Goal: Information Seeking & Learning: Learn about a topic

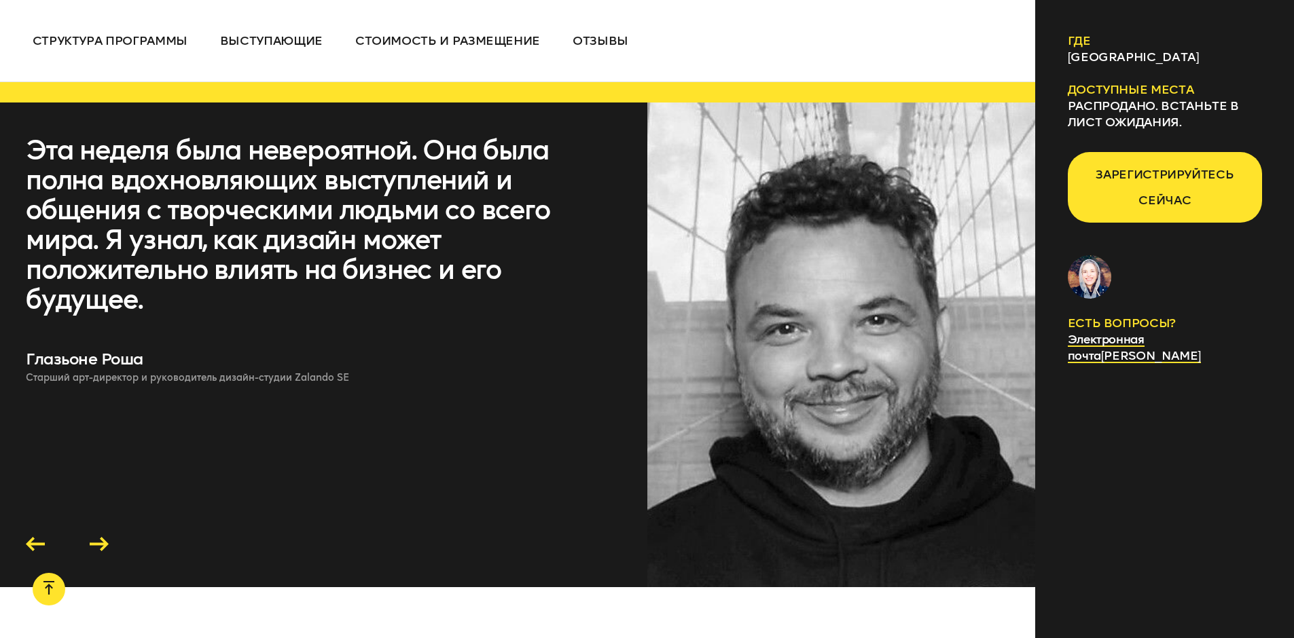
scroll to position [5772, 0]
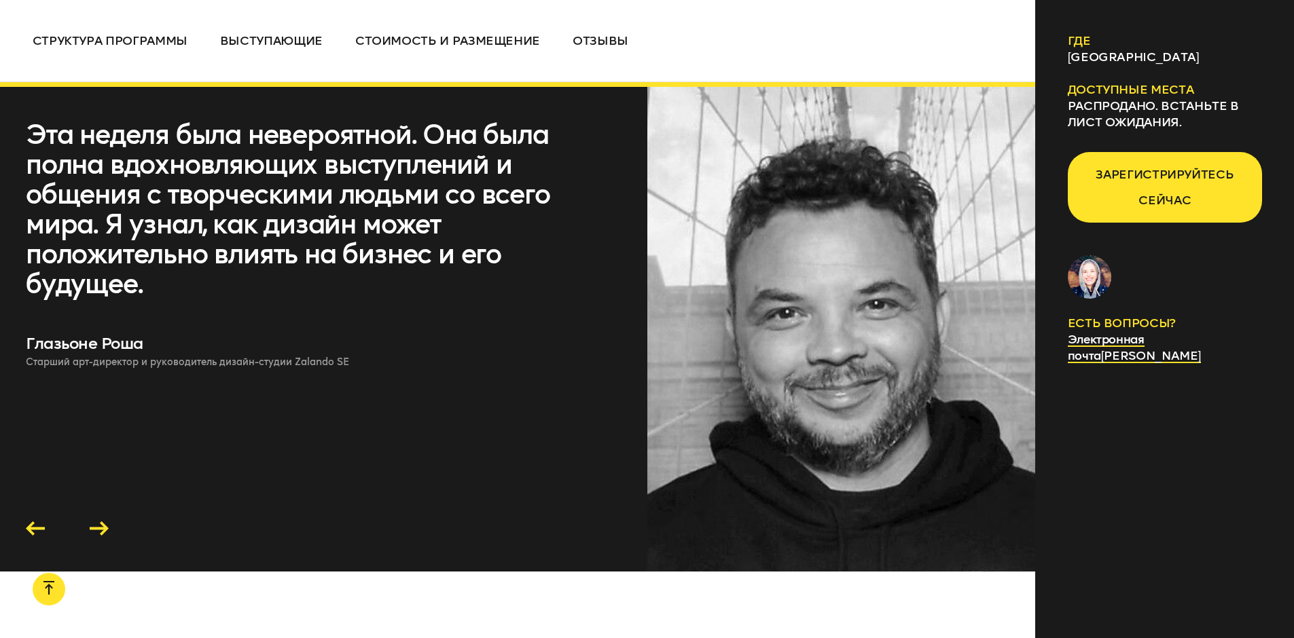
click at [103, 522] on icon at bounding box center [99, 529] width 19 height 14
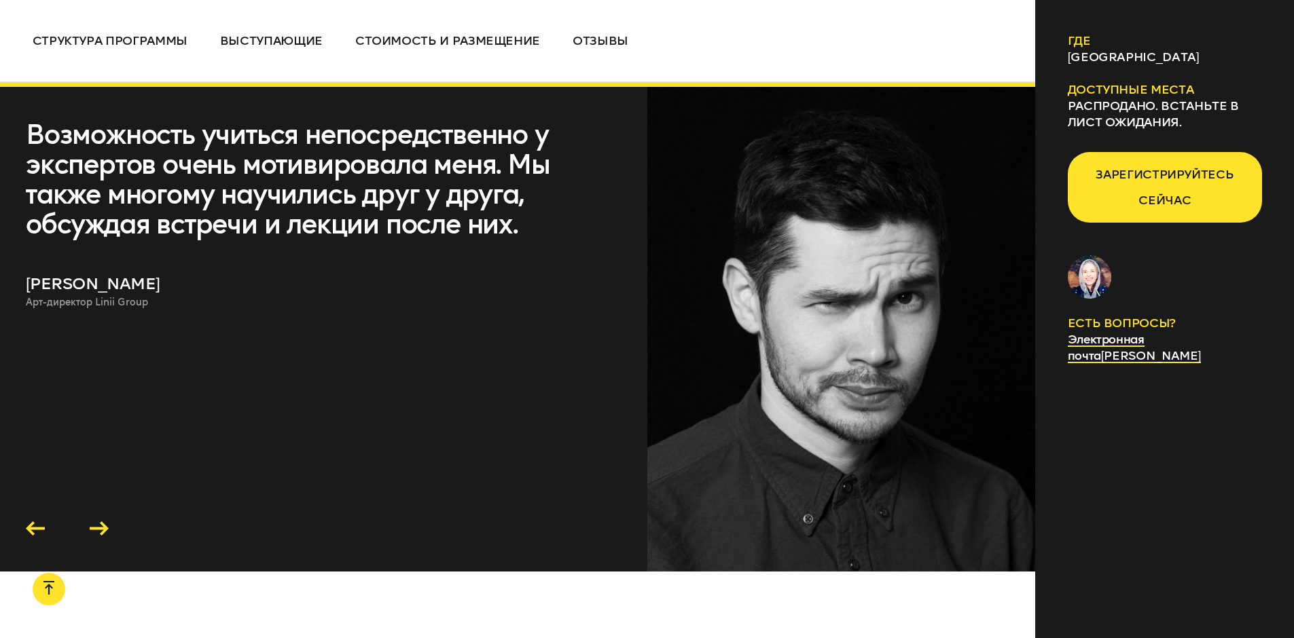
click at [102, 522] on icon at bounding box center [99, 529] width 19 height 14
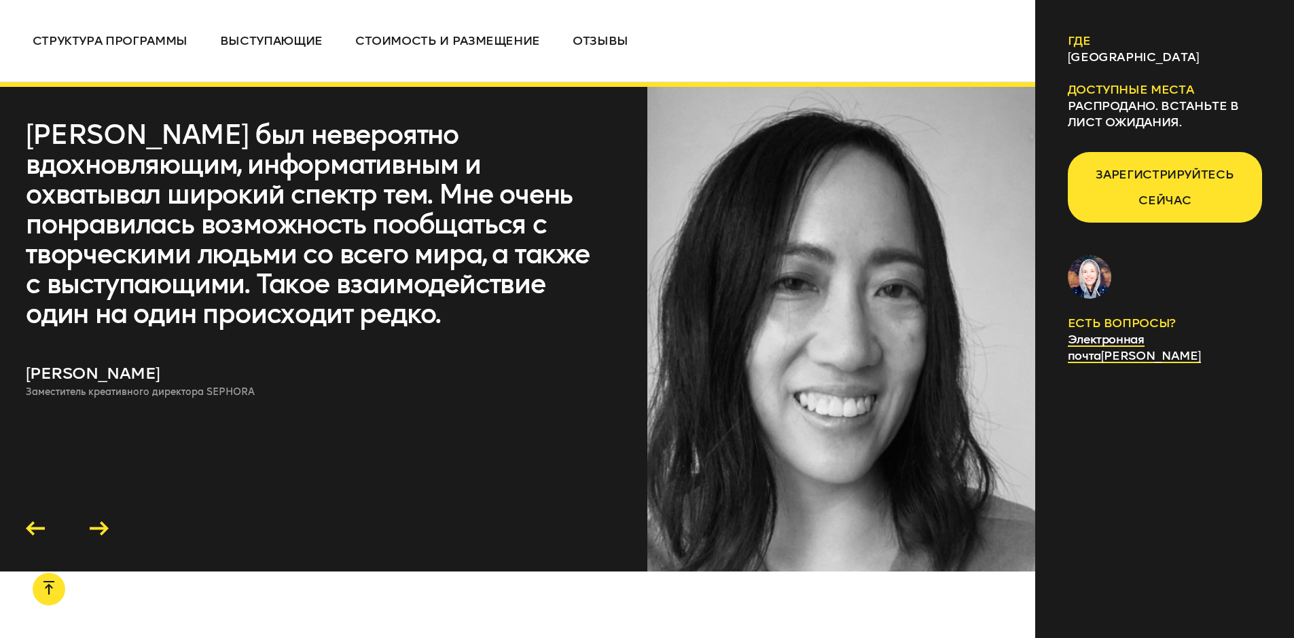
click at [102, 522] on icon at bounding box center [99, 529] width 19 height 14
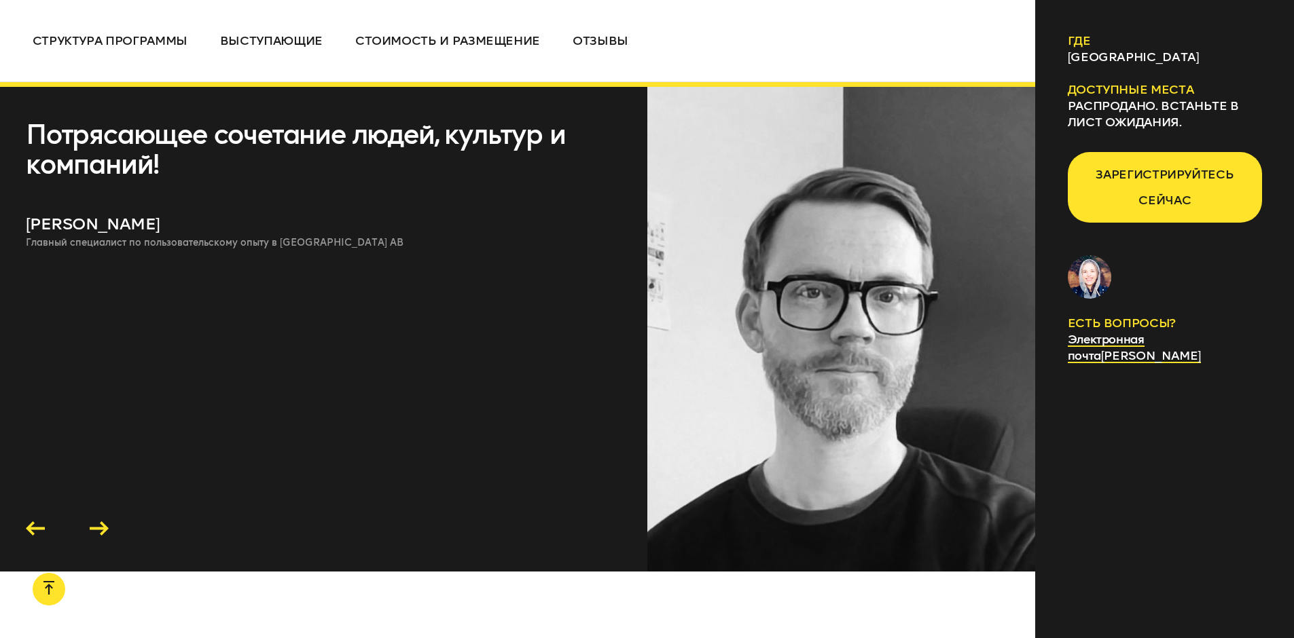
click at [102, 522] on icon at bounding box center [99, 529] width 19 height 14
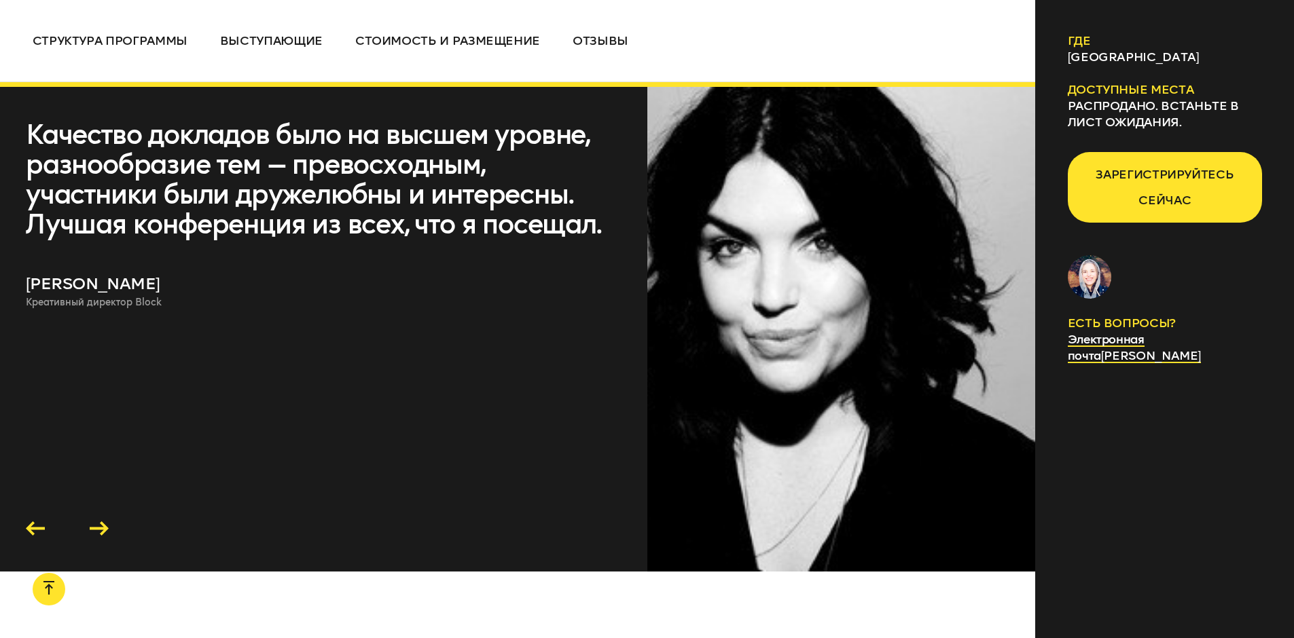
click at [102, 522] on icon at bounding box center [99, 529] width 19 height 14
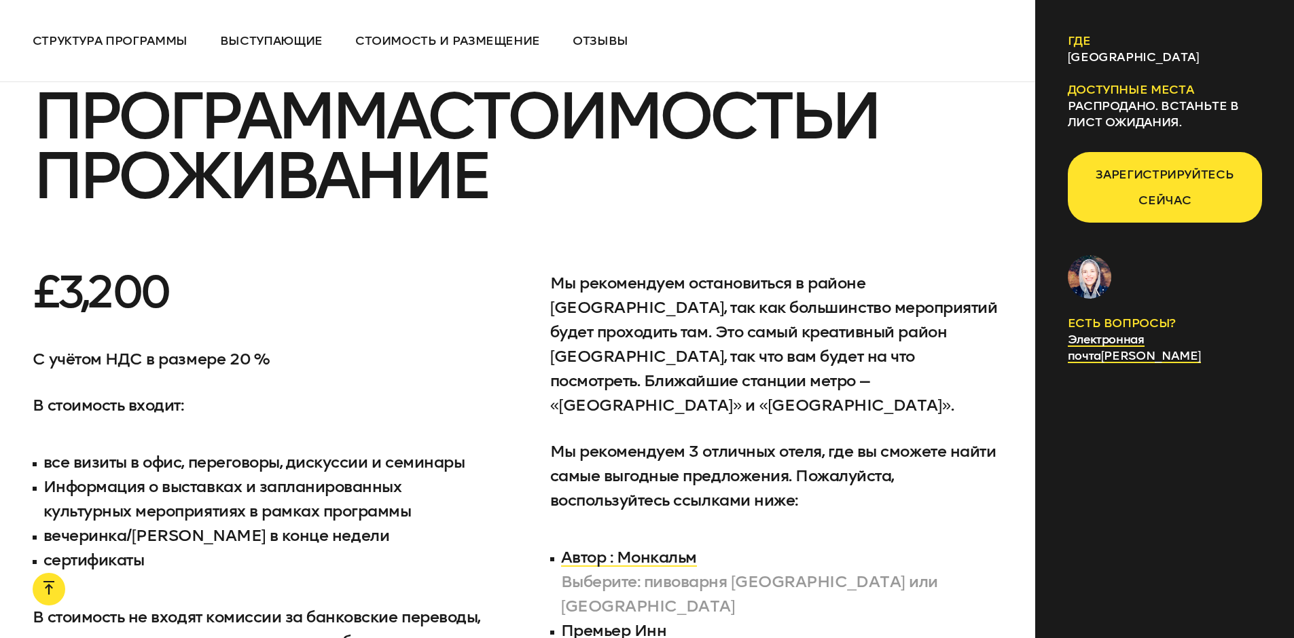
scroll to position [6044, 0]
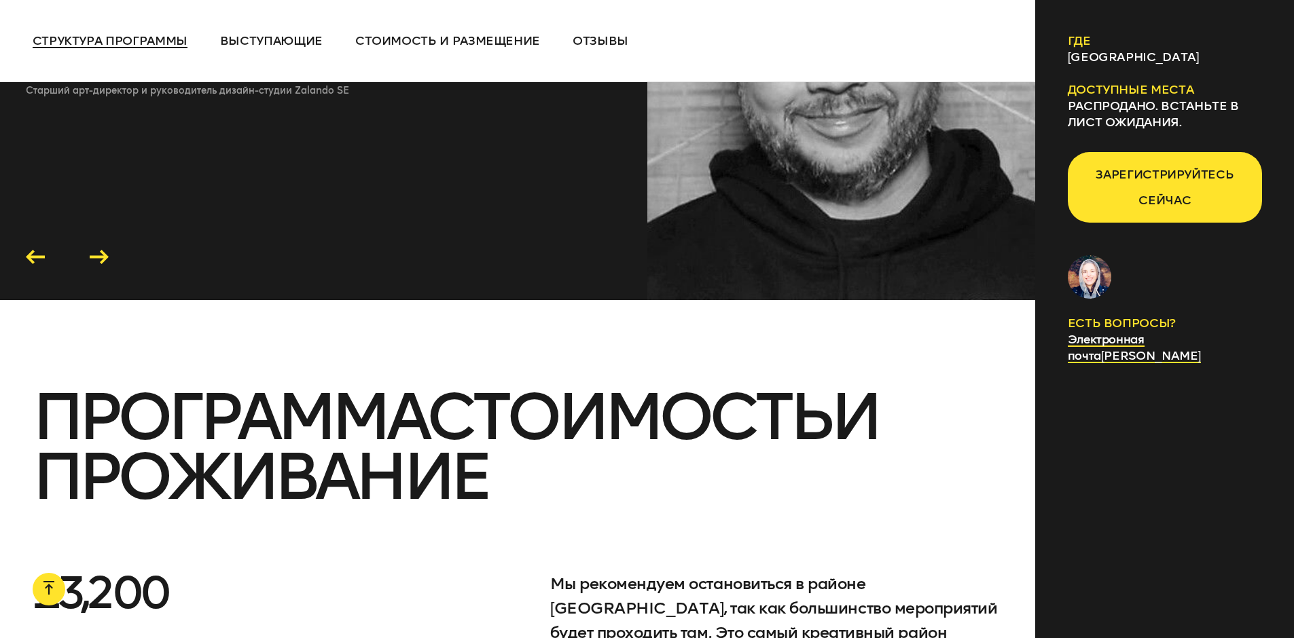
click at [158, 41] on span "Структура программы" at bounding box center [110, 40] width 155 height 15
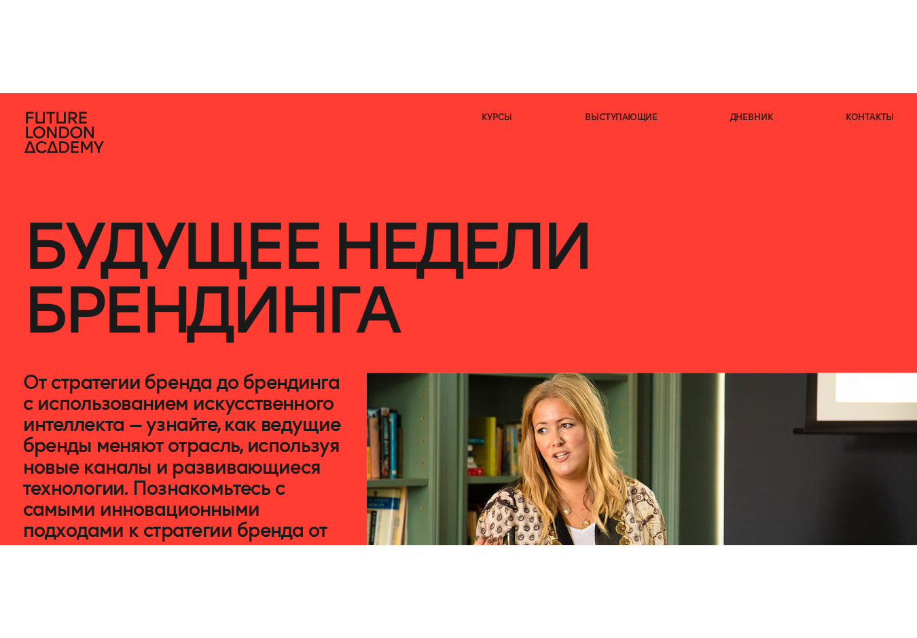
scroll to position [0, 0]
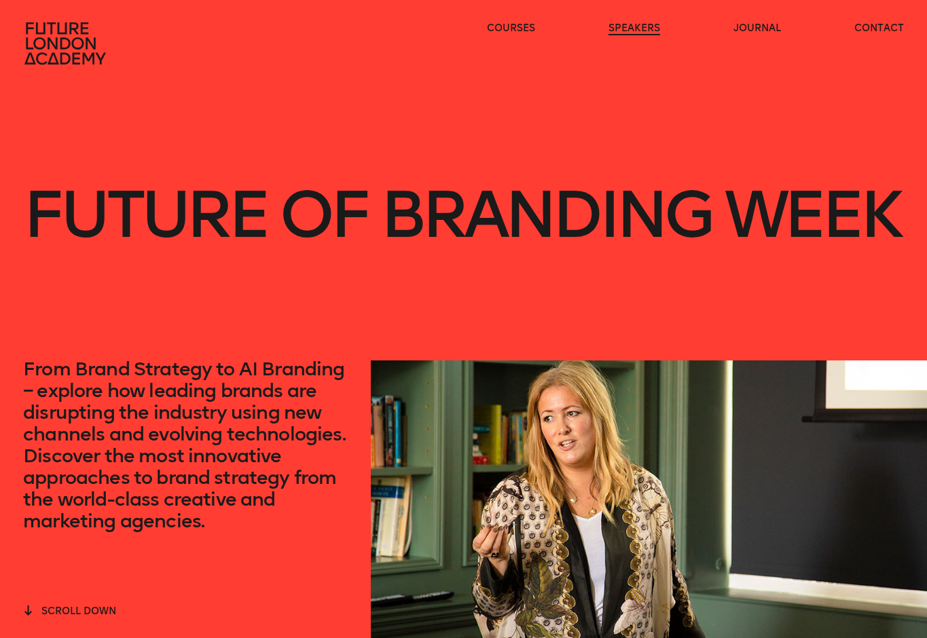
click at [635, 29] on link "speakers" at bounding box center [634, 29] width 52 height 14
